Goal: Contribute content: Add original content to the website for others to see

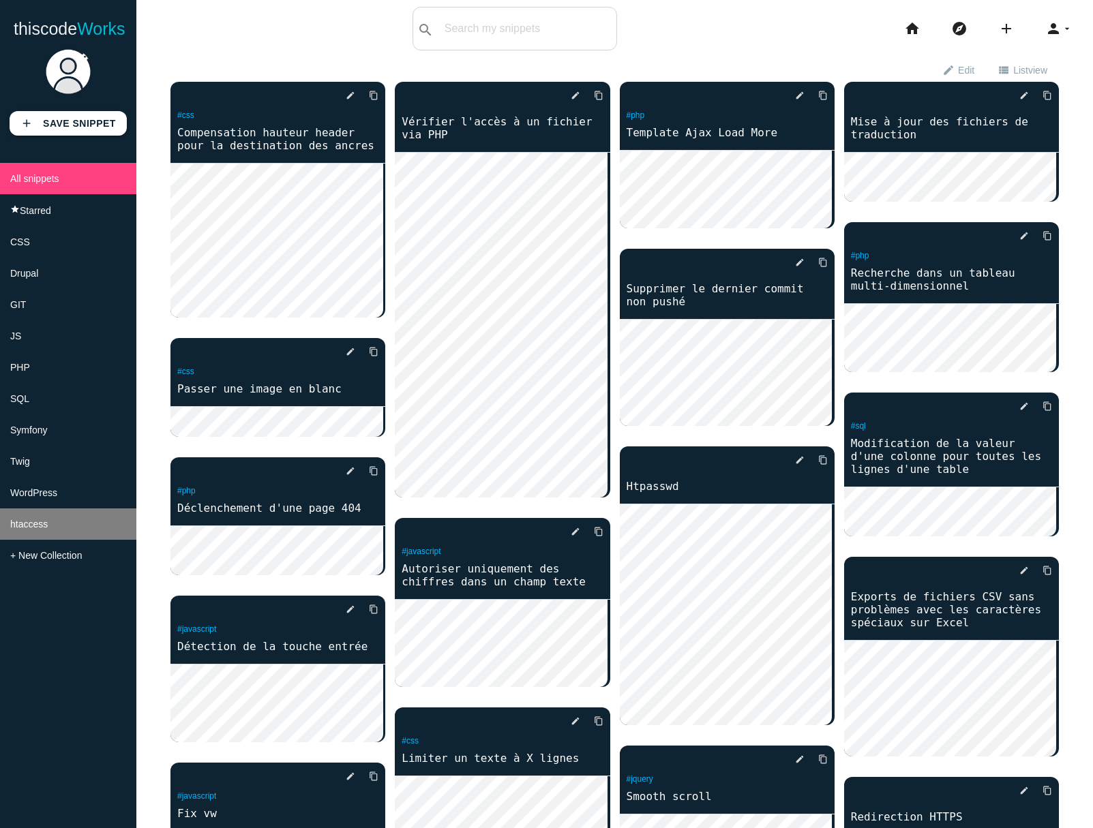
click at [62, 533] on li "htaccess" at bounding box center [68, 524] width 136 height 31
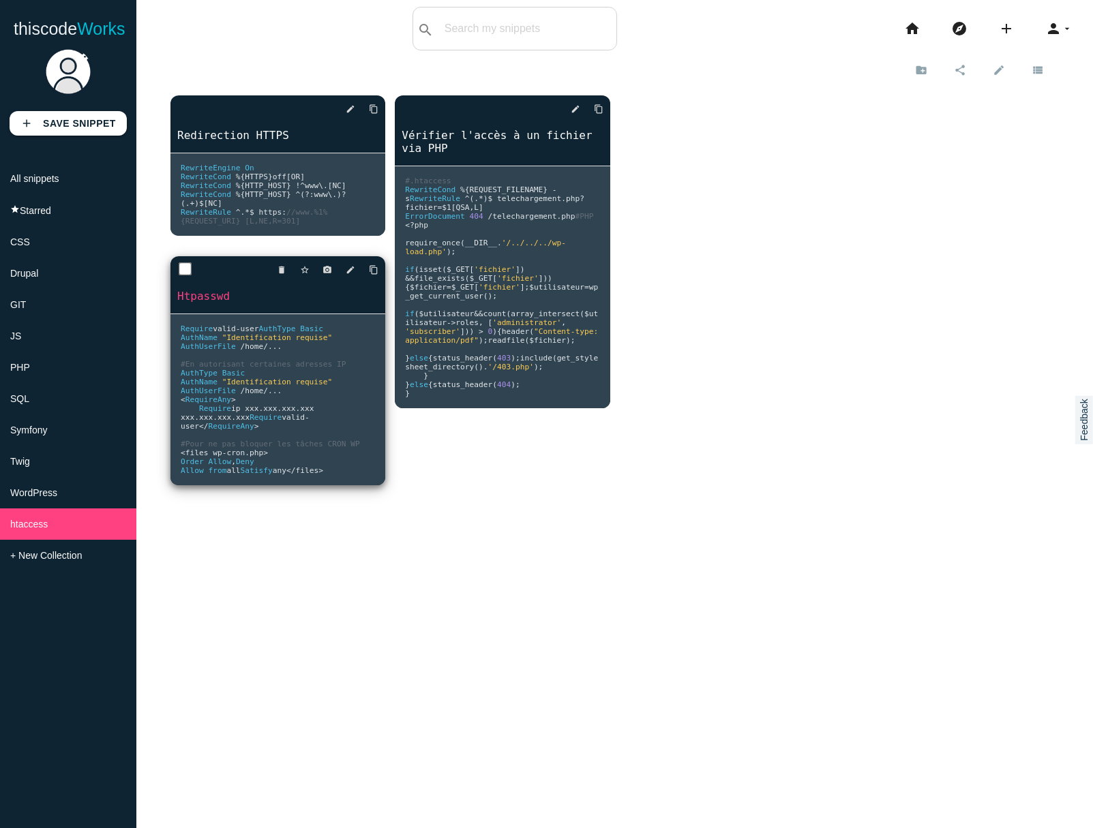
click at [385, 314] on pre "Require valid - user AuthType Basic AuthName "Identification requise" AuthUserF…" at bounding box center [277, 399] width 215 height 171
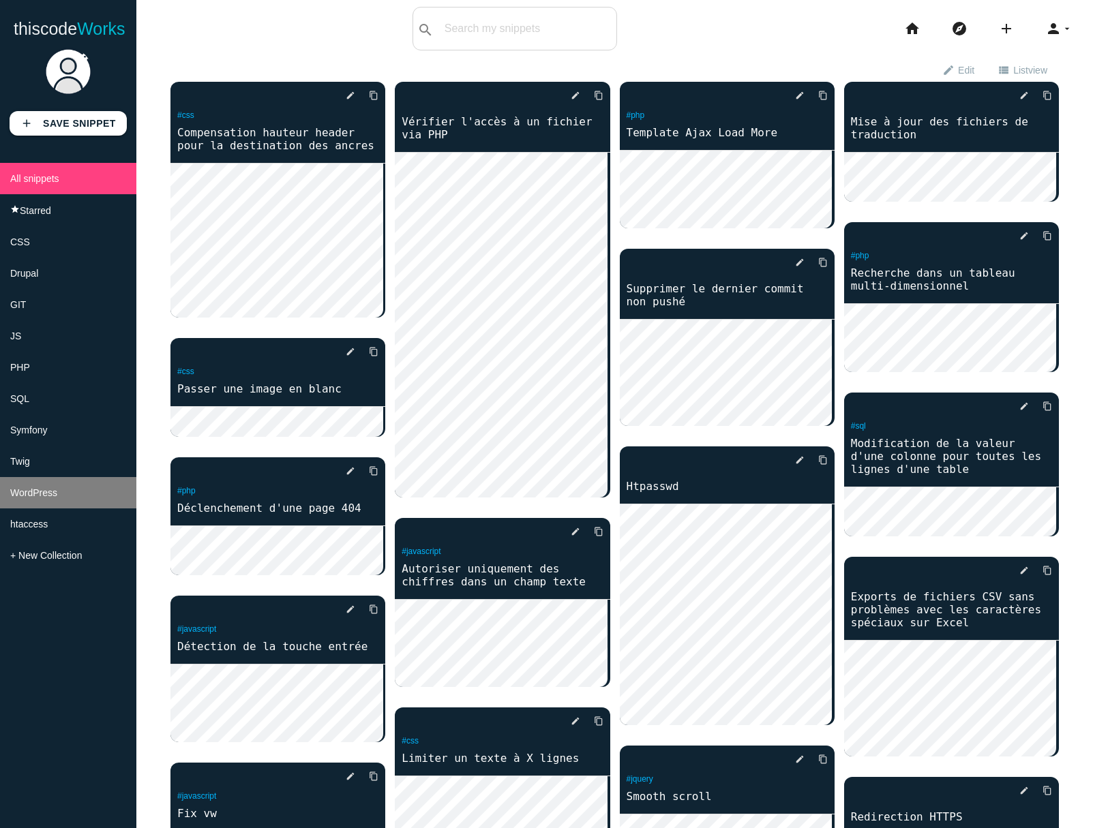
click at [68, 503] on li "WordPress" at bounding box center [68, 492] width 136 height 31
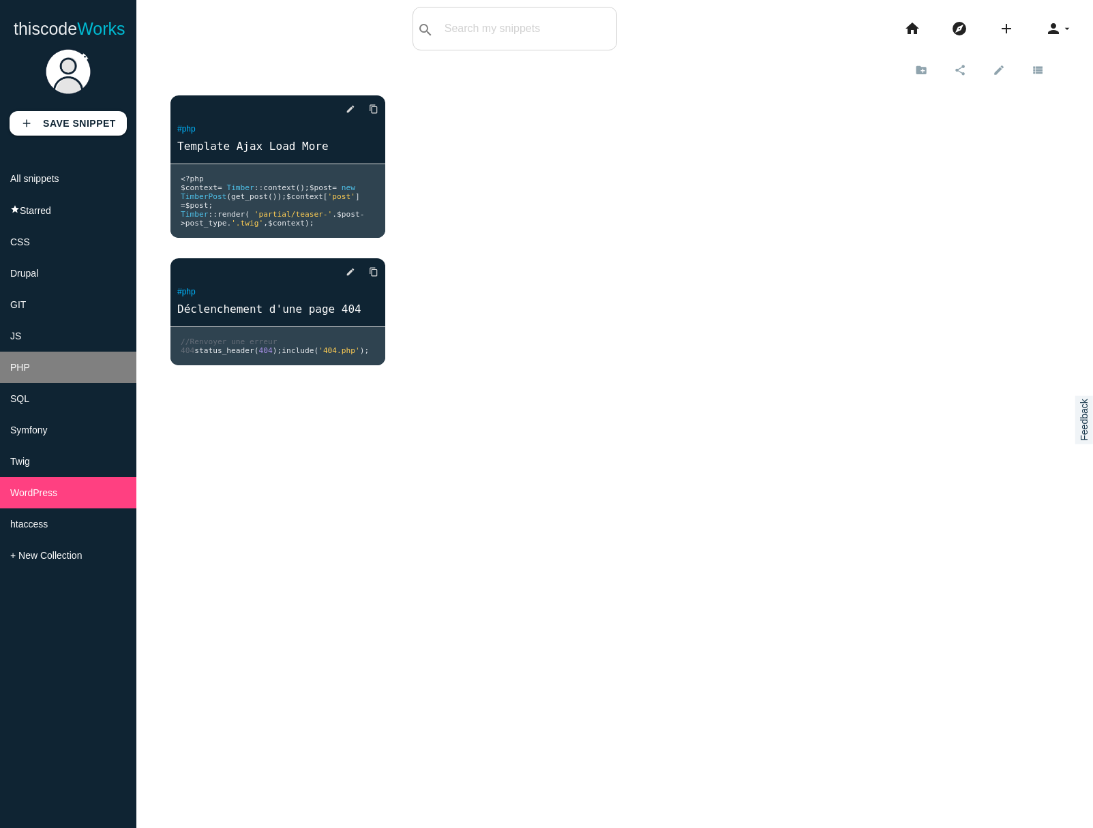
click at [70, 376] on li "PHP" at bounding box center [68, 367] width 136 height 31
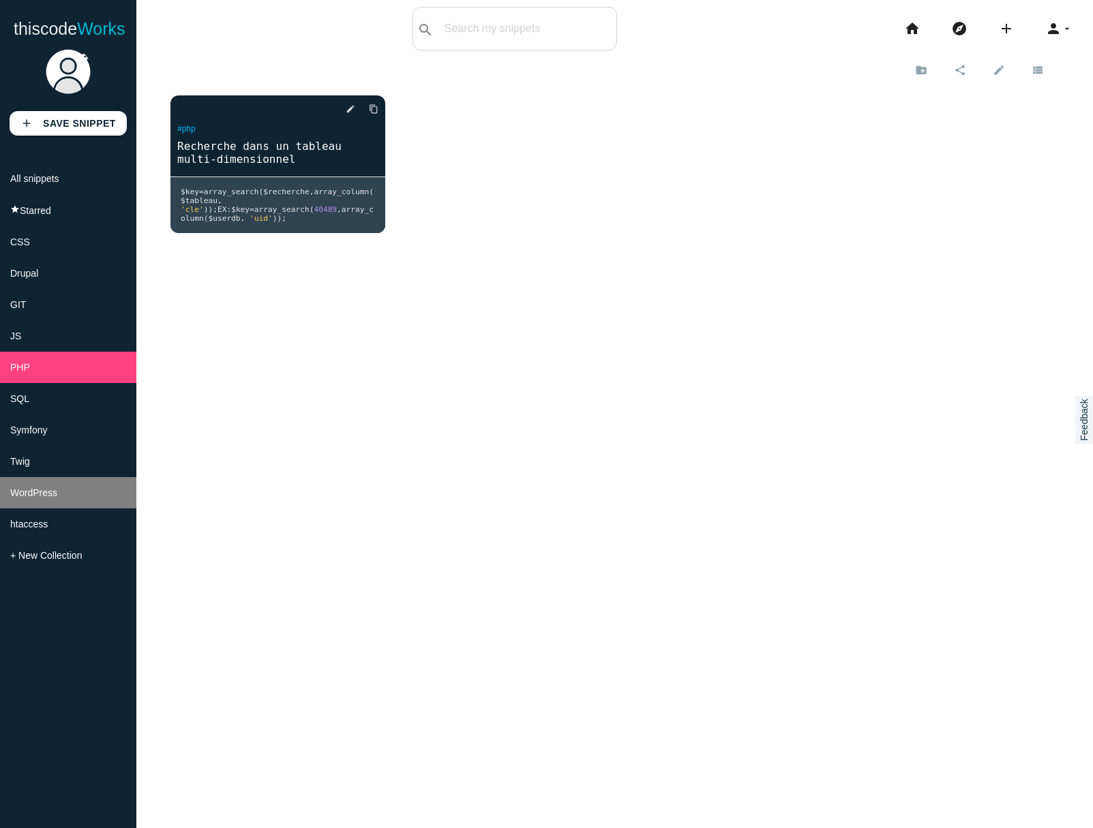
click at [38, 494] on li "WordPress" at bounding box center [68, 492] width 136 height 31
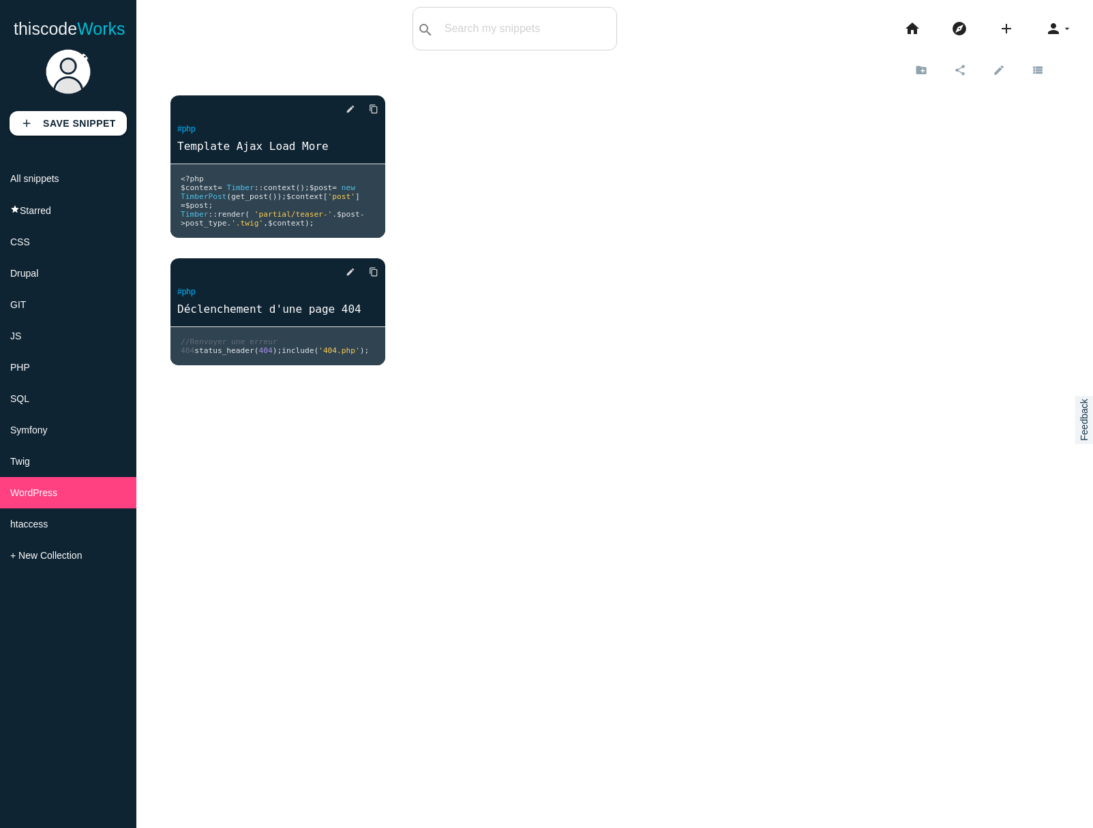
click at [305, 365] on div "New sub-collection Cancel Create close Share this collection Only public snippe…" at bounding box center [614, 471] width 956 height 828
click at [494, 17] on input "text" at bounding box center [546, 28] width 138 height 29
type input "parse"
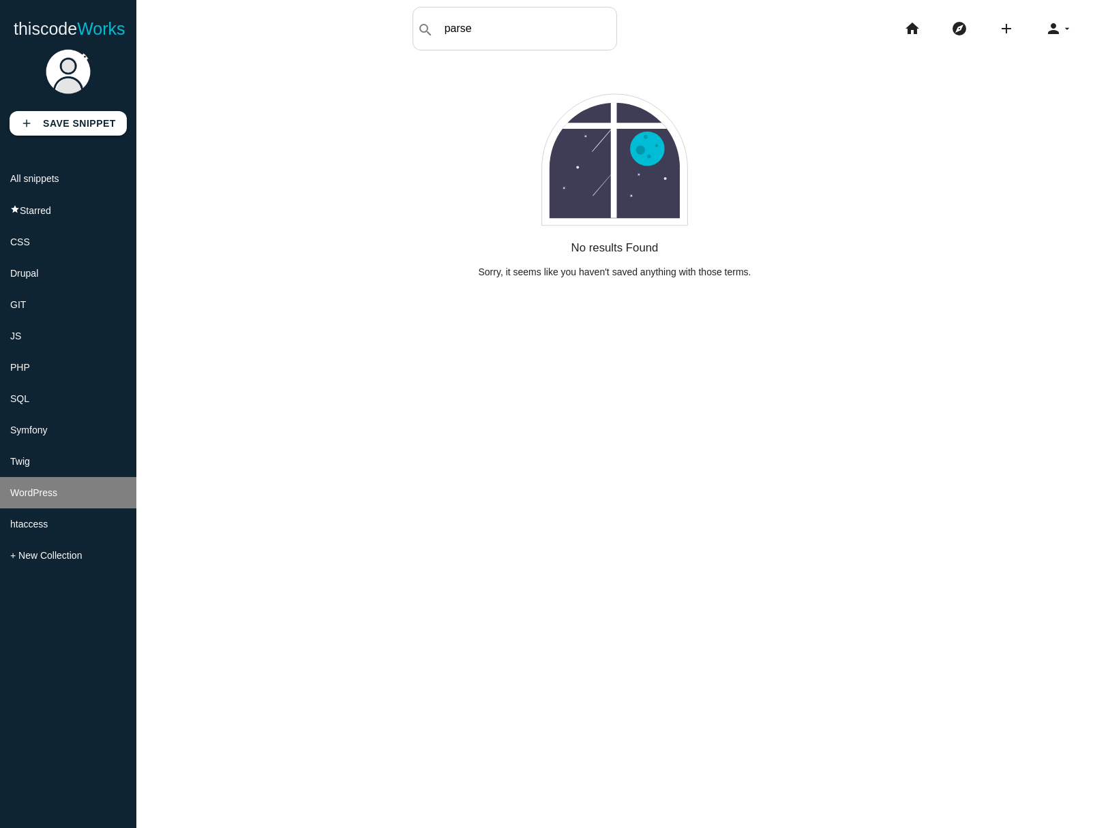
click at [52, 509] on li "WordPress" at bounding box center [68, 492] width 136 height 31
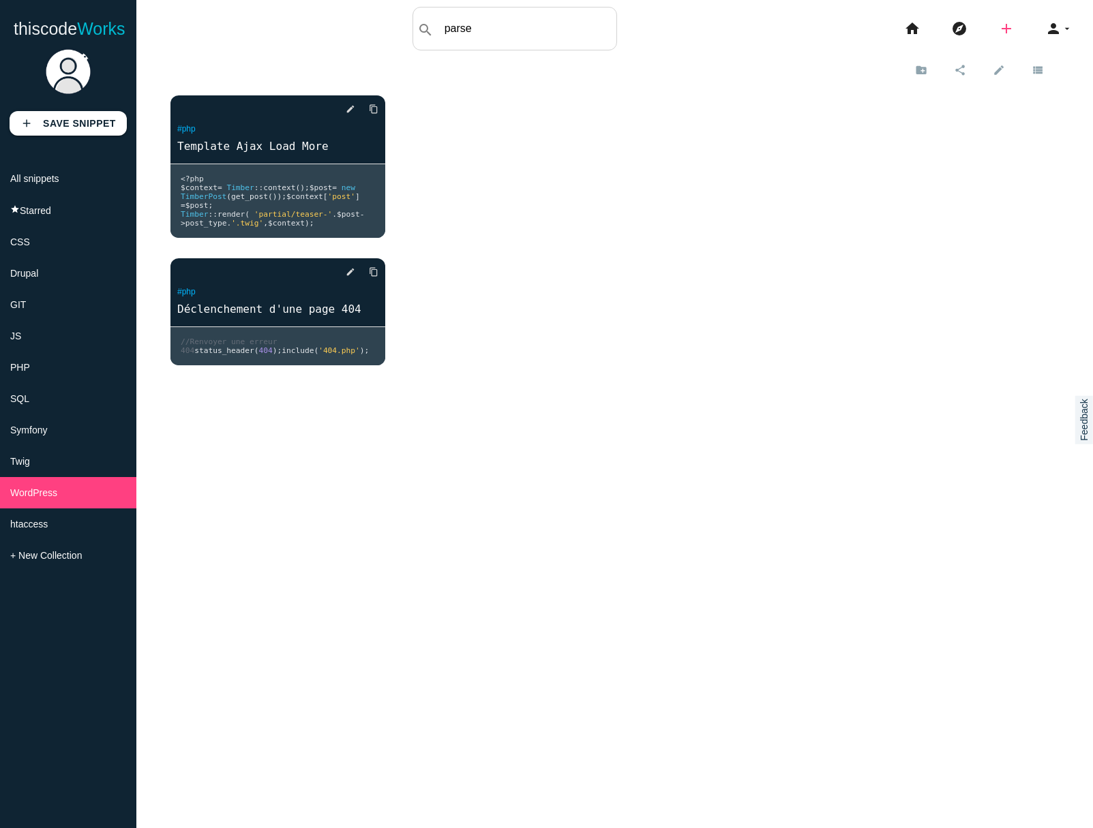
click at [998, 33] on icon "add" at bounding box center [1006, 29] width 16 height 44
click at [1046, 34] on link "code Snippet" at bounding box center [1035, 24] width 95 height 34
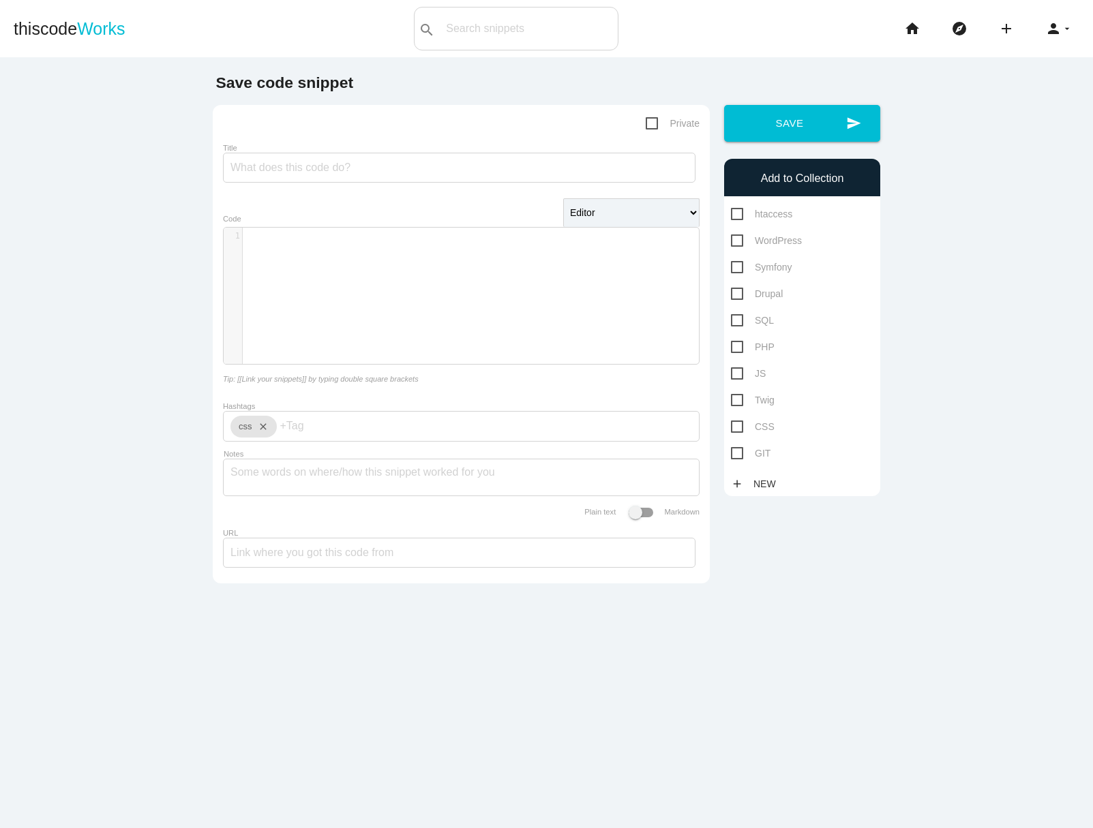
click at [292, 174] on input "Title" at bounding box center [459, 168] width 472 height 30
type input "Retrait du premier bloc pour l'afficher ailleurs"
click at [340, 273] on div "​ x 1 ​" at bounding box center [472, 306] width 496 height 157
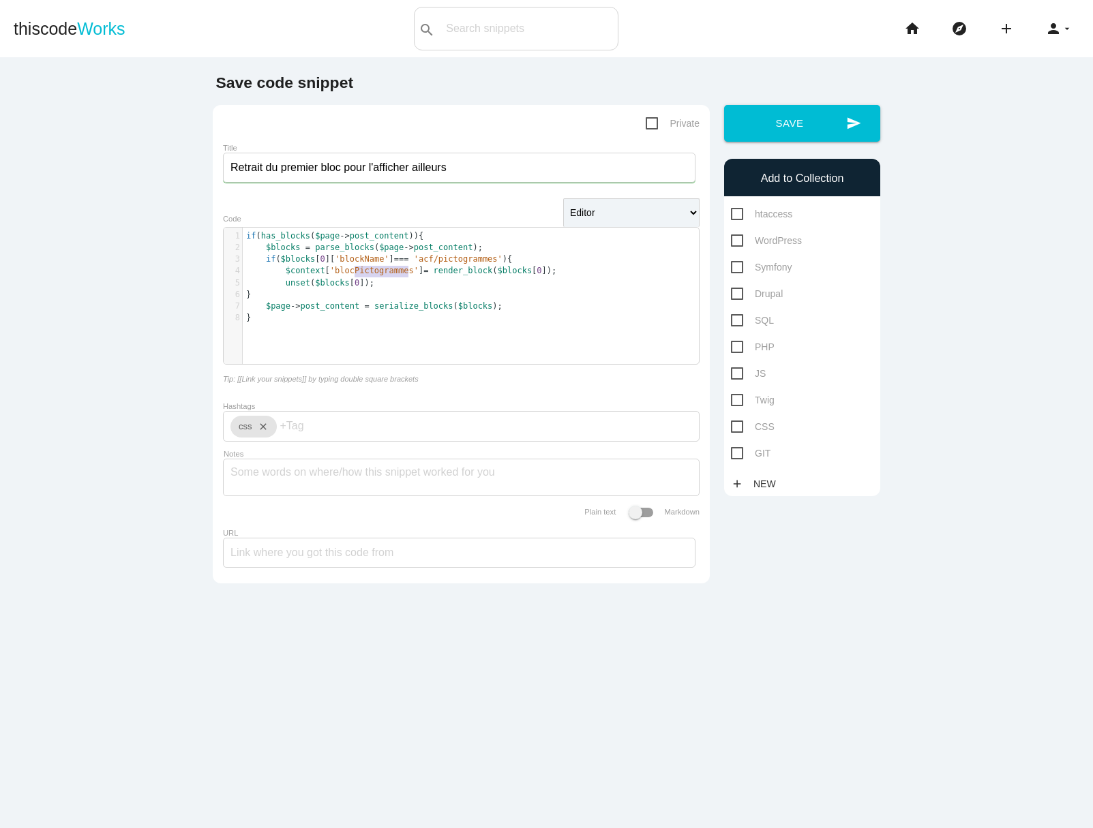
type textarea "Pictogrammes"
drag, startPoint x: 350, startPoint y: 275, endPoint x: 407, endPoint y: 273, distance: 56.6
click at [407, 273] on span "'blocPictogrammes'" at bounding box center [374, 271] width 89 height 10
click at [432, 269] on span "$context [ 'blocPictogrammes' ] = render_block ( $blocks [ 0 ]);" at bounding box center [401, 271] width 310 height 10
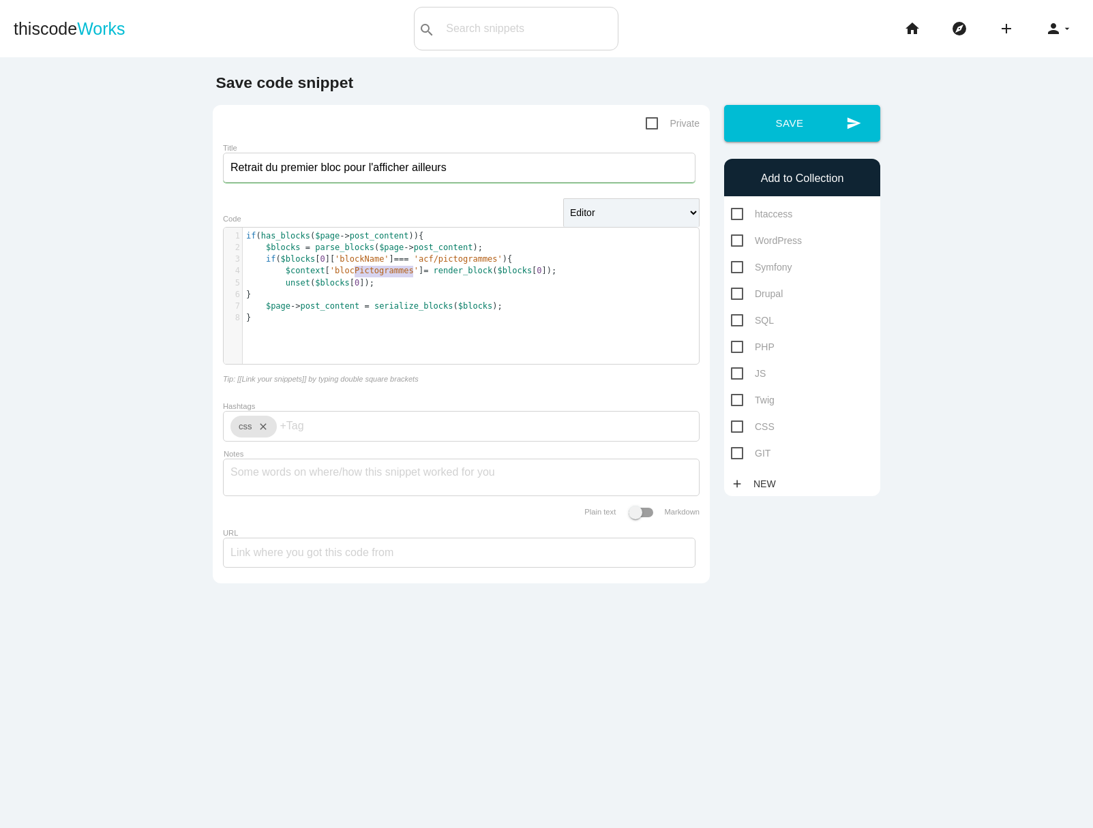
scroll to position [0, 0]
click at [263, 435] on icon "close" at bounding box center [260, 427] width 16 height 22
click at [262, 431] on input "Hashtags" at bounding box center [271, 426] width 82 height 29
type input "php"
click at [266, 474] on span "php" at bounding box center [271, 457] width 82 height 34
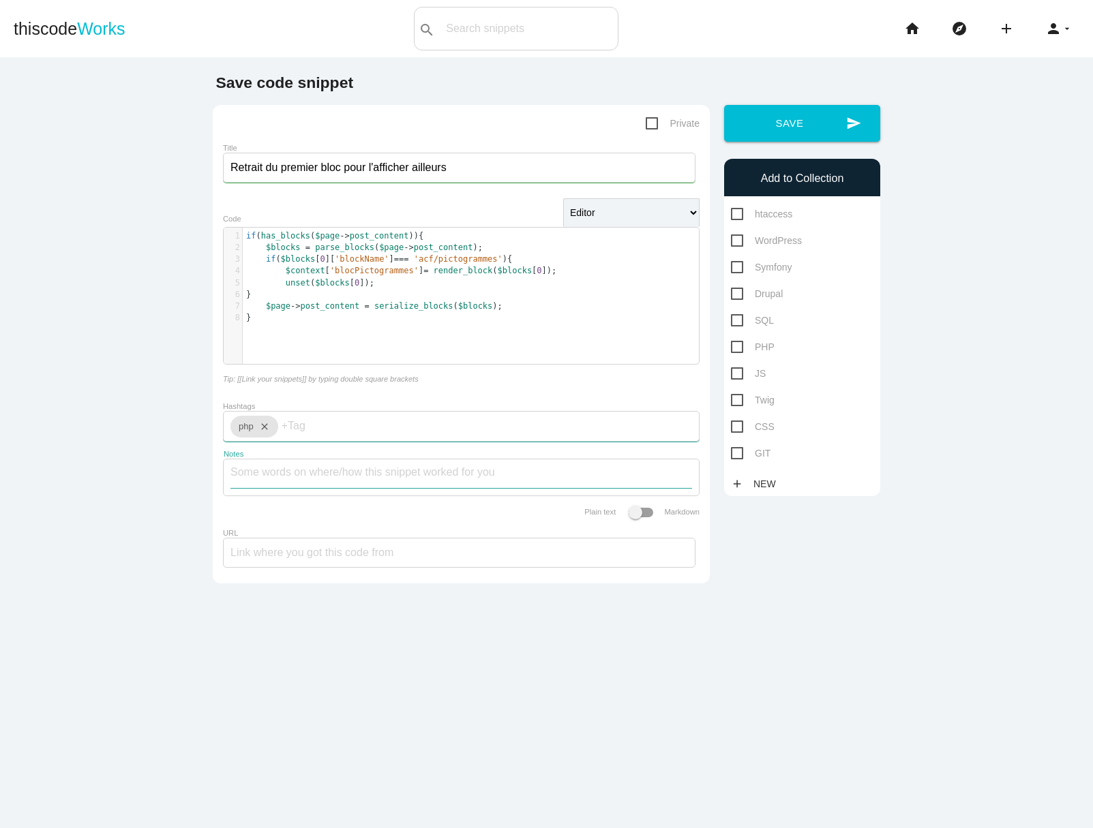
click at [267, 486] on textarea "Notes" at bounding box center [460, 473] width 461 height 29
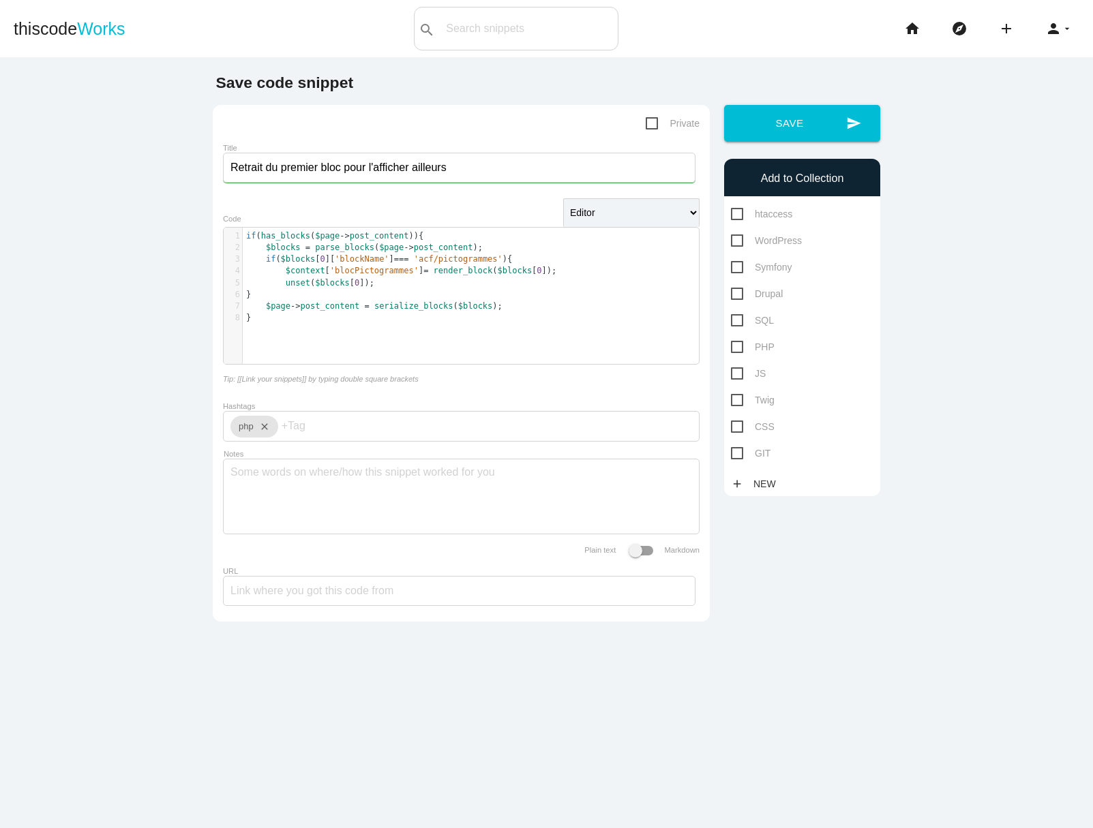
click at [667, 118] on span "Private" at bounding box center [673, 123] width 54 height 17
click at [654, 118] on input "Private" at bounding box center [650, 119] width 9 height 9
checkbox input "true"
click at [793, 127] on button "send Save" at bounding box center [802, 123] width 156 height 37
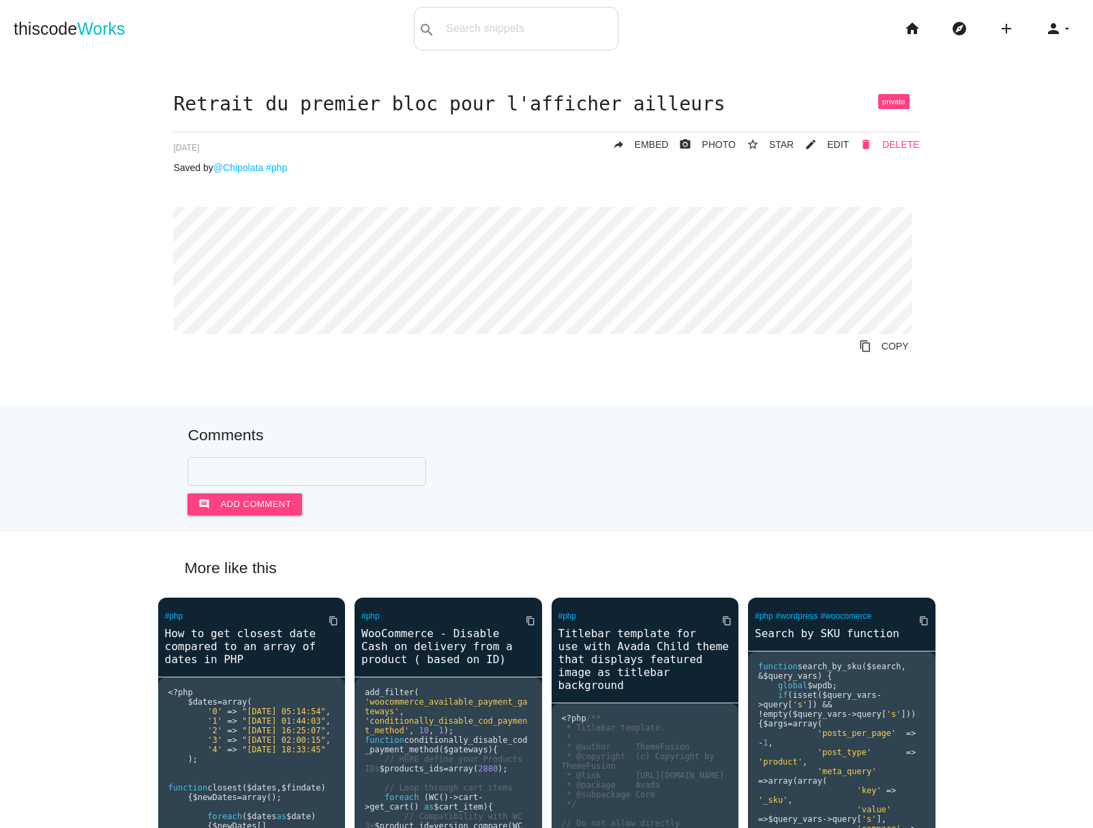
click at [849, 147] on link "delete DELETE" at bounding box center [884, 144] width 70 height 25
click at [840, 138] on link "mode_edit EDIT" at bounding box center [820, 144] width 55 height 25
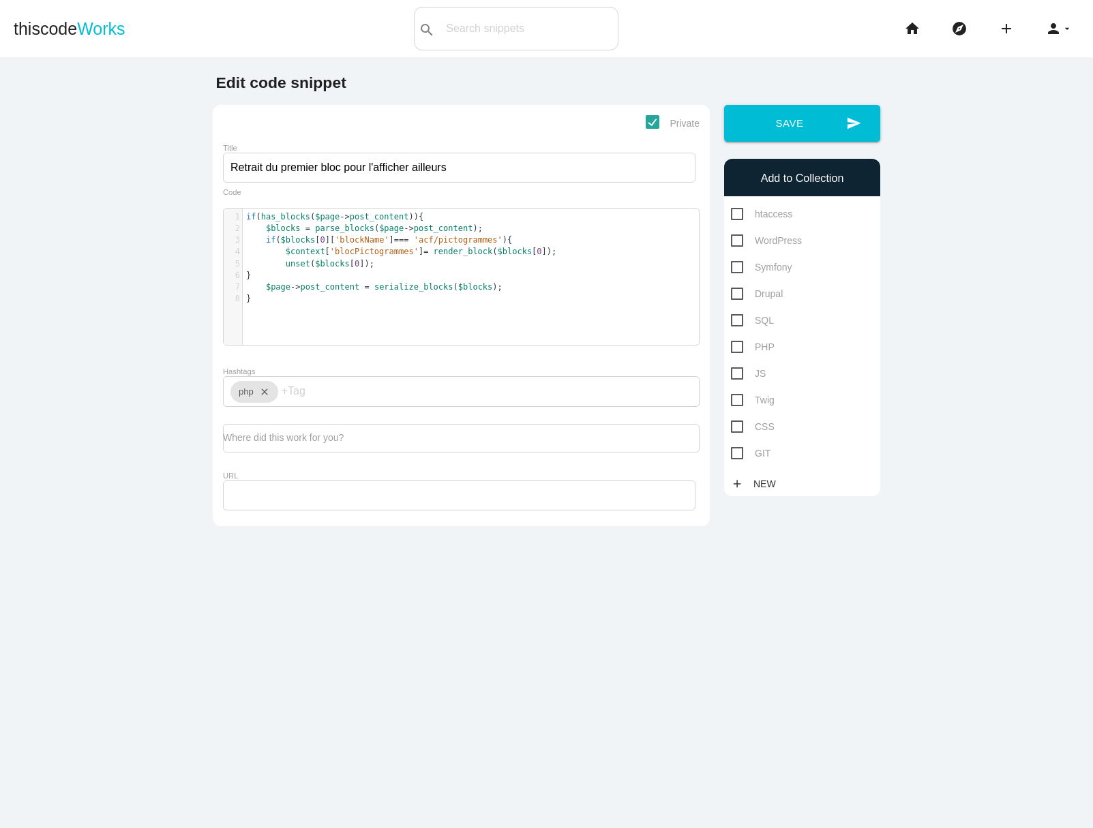
click at [759, 237] on span "WordPress" at bounding box center [766, 240] width 71 height 17
click at [740, 237] on input "WordPress" at bounding box center [735, 236] width 9 height 9
checkbox input "true"
click at [813, 119] on button "send Save" at bounding box center [802, 123] width 156 height 37
